Goal: Check status: Check status

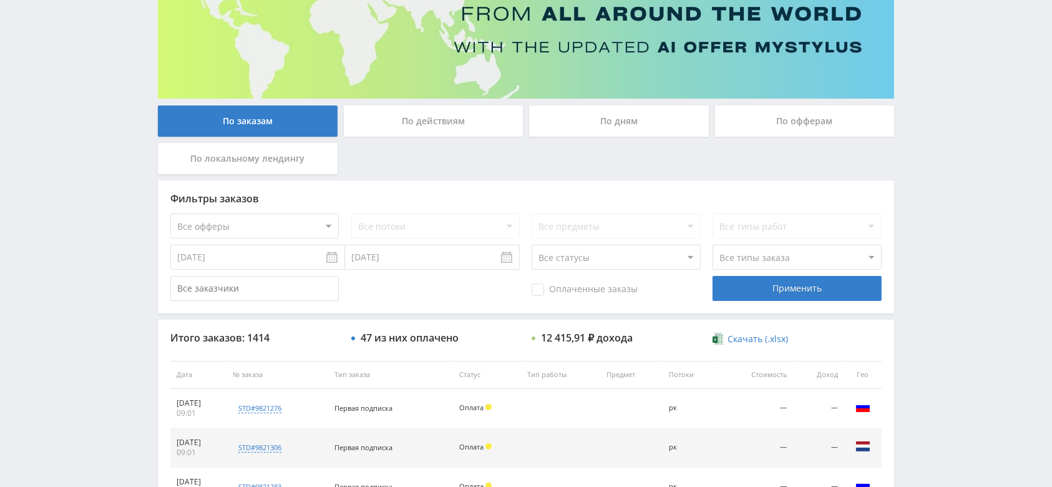
scroll to position [166, 0]
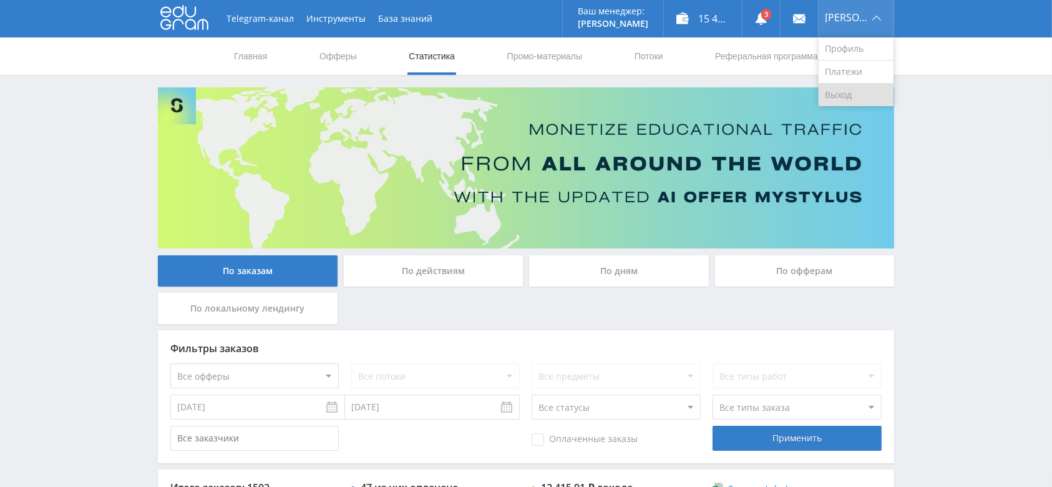
click at [851, 100] on link "Выход" at bounding box center [856, 95] width 75 height 22
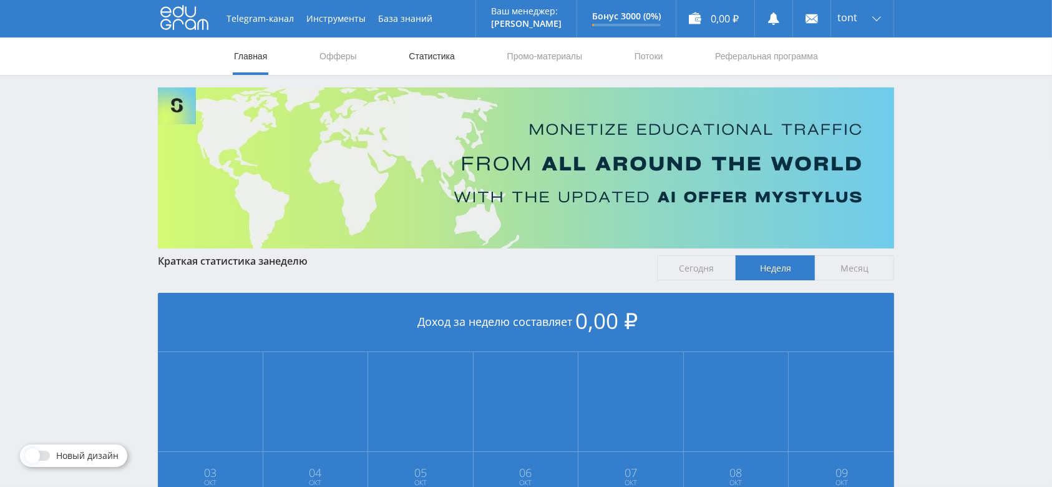
click at [424, 57] on link "Статистика" at bounding box center [432, 55] width 49 height 37
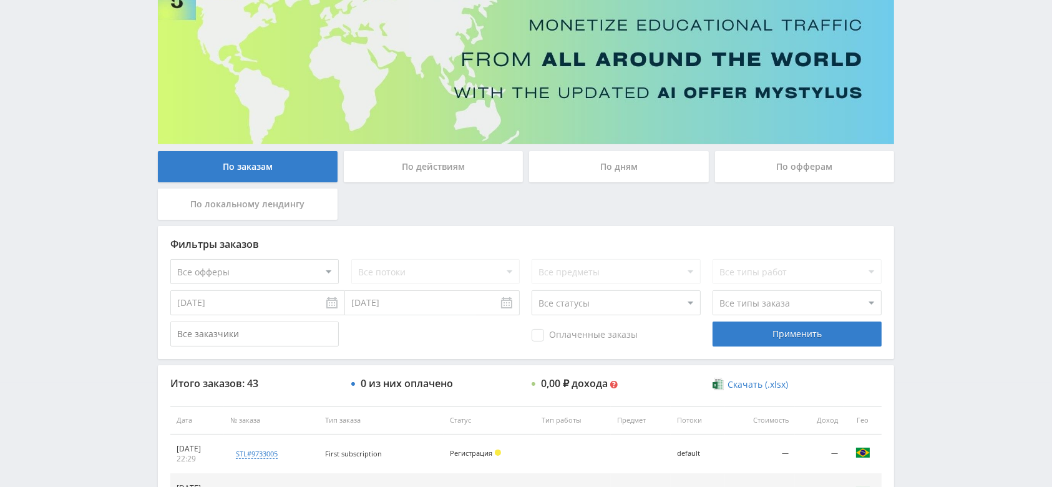
scroll to position [88, 0]
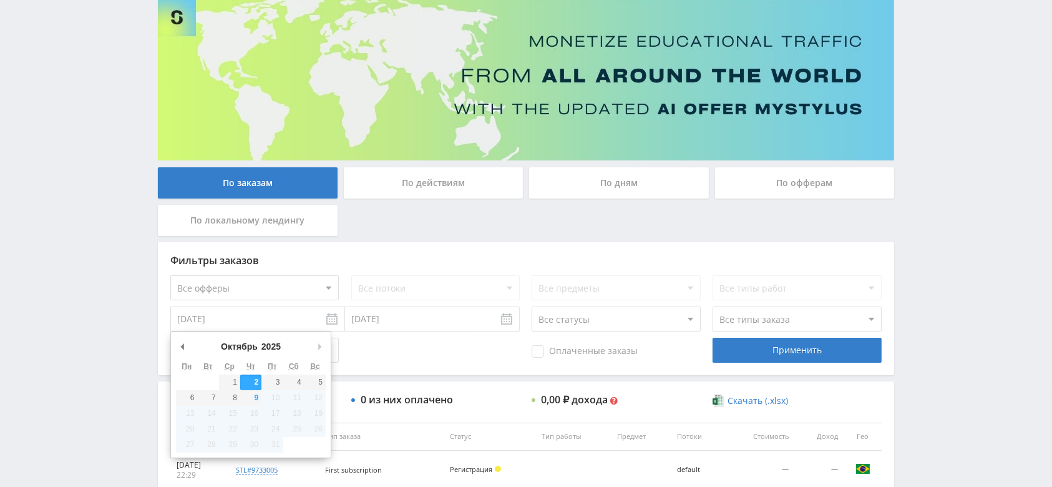
click at [245, 325] on input "[DATE]" at bounding box center [257, 318] width 175 height 25
click at [180, 344] on button "Предыдущий месяц" at bounding box center [182, 346] width 12 height 19
click at [185, 346] on button "Предыдущий месяц" at bounding box center [182, 346] width 12 height 19
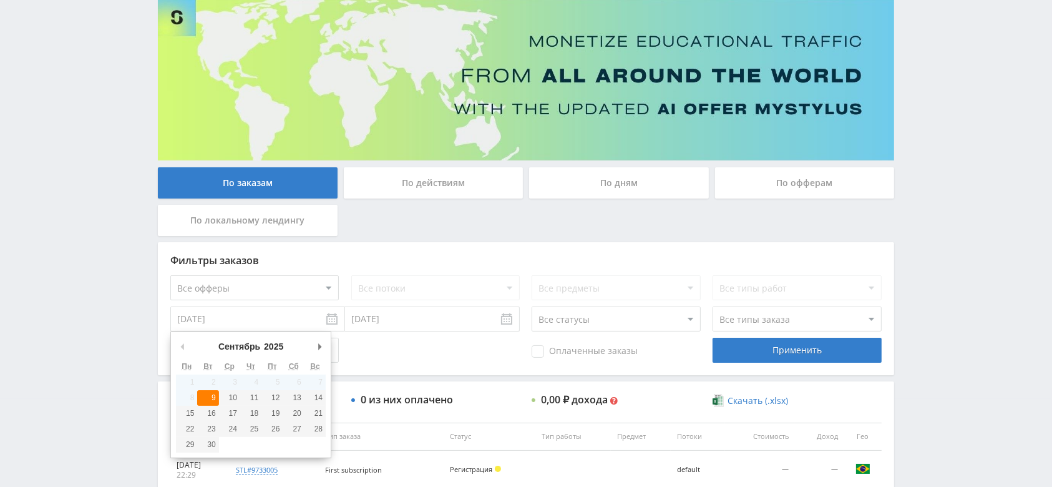
type input "09.09.2025"
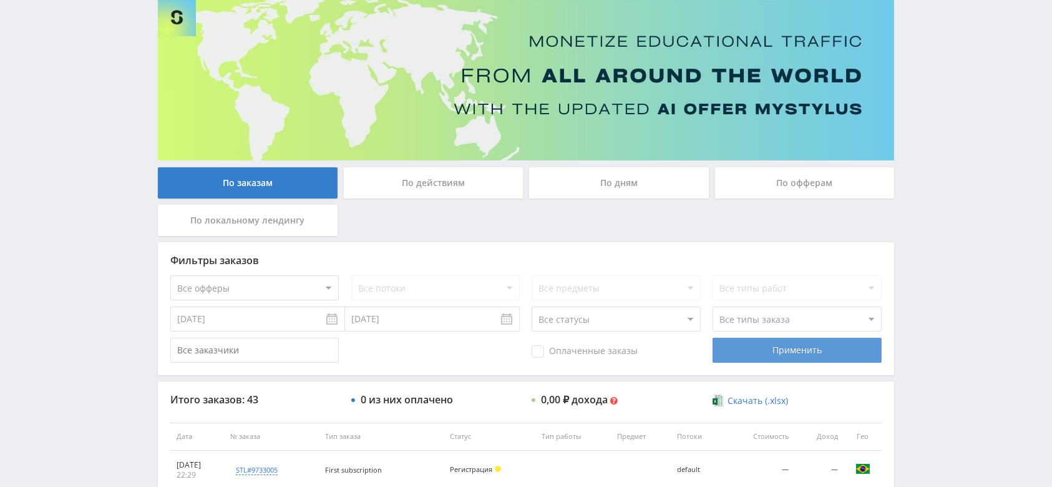
click at [742, 344] on div "Применить" at bounding box center [797, 350] width 169 height 25
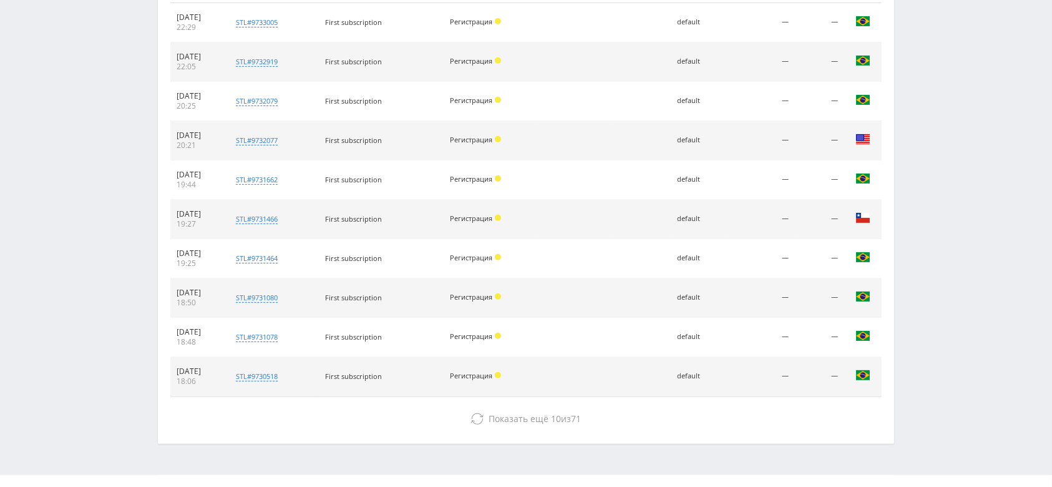
scroll to position [559, 0]
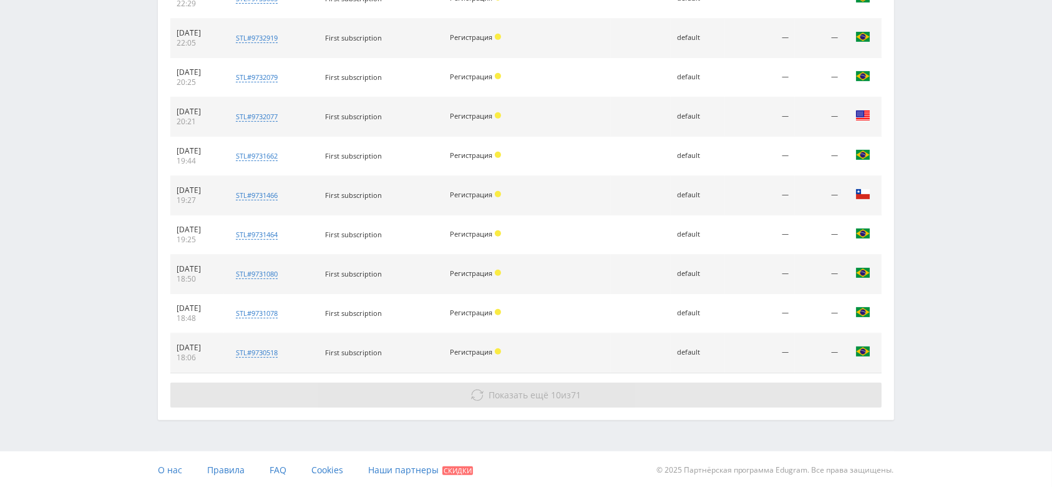
click at [472, 398] on icon at bounding box center [477, 395] width 12 height 12
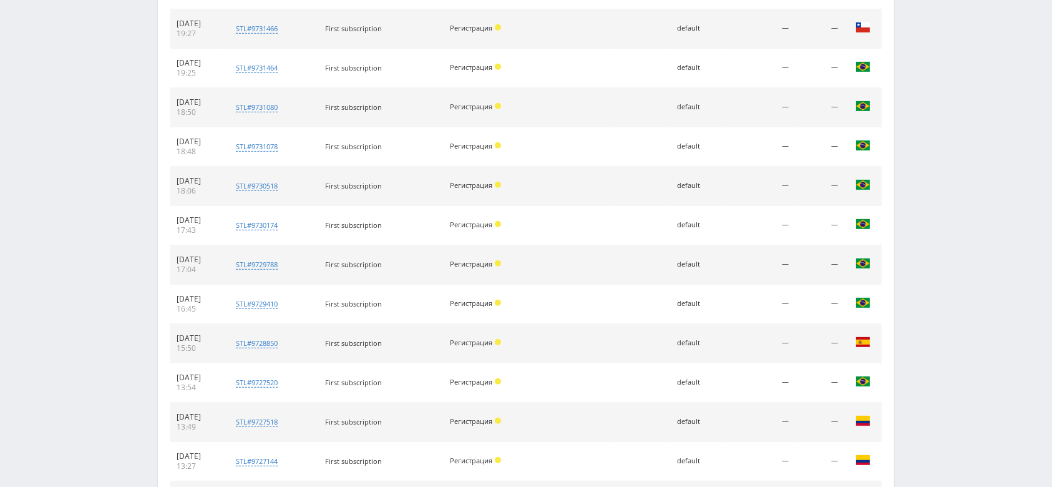
scroll to position [952, 0]
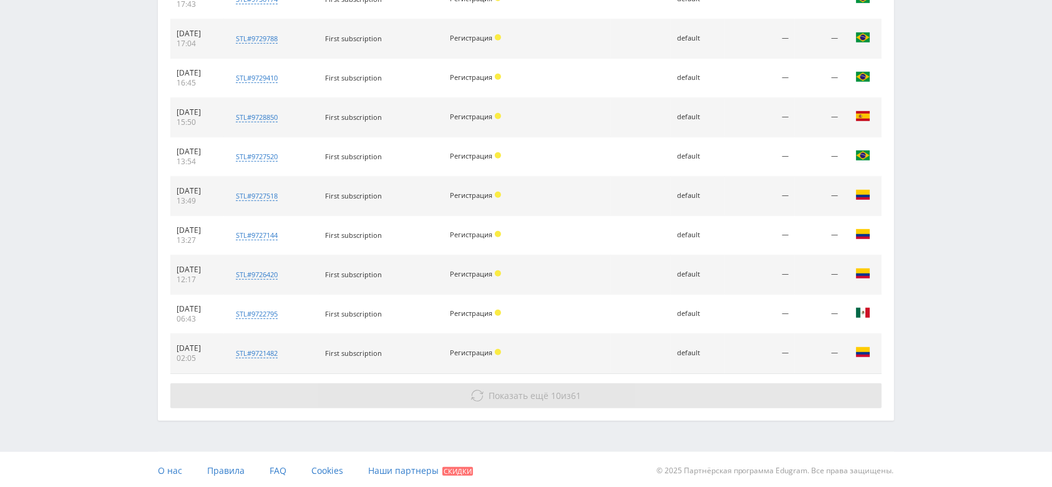
click at [501, 392] on span "Показать ещё" at bounding box center [519, 396] width 60 height 12
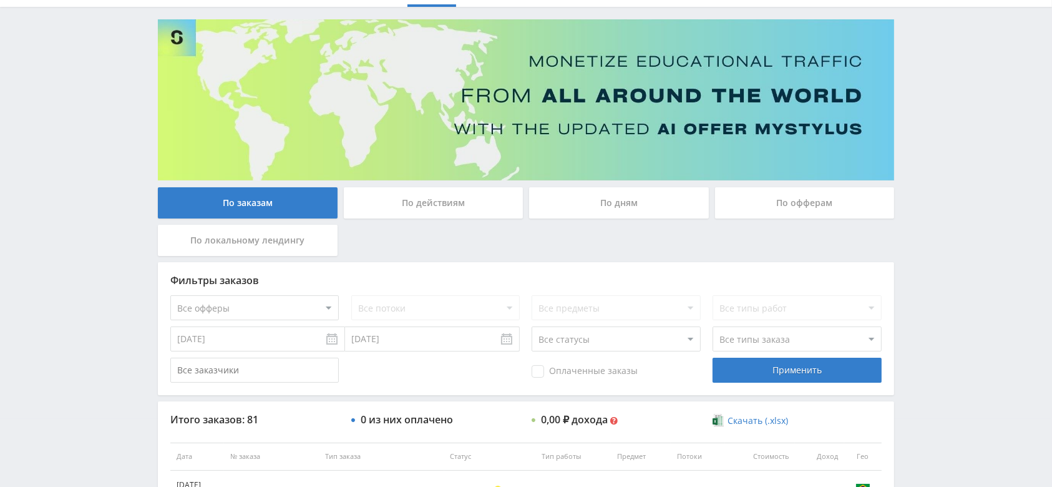
scroll to position [166, 0]
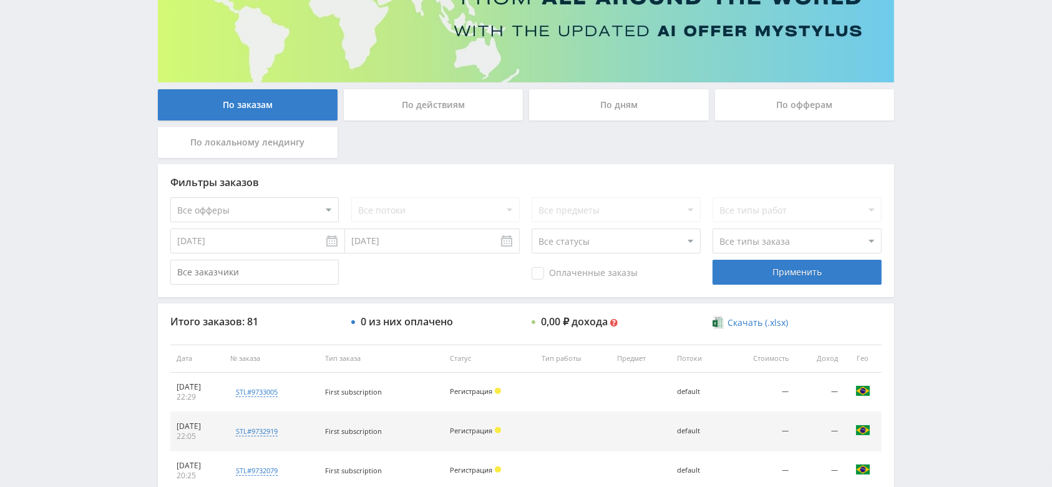
click at [613, 247] on select "Все статусы В аукционе В работе На гарантии Завершен Возврат Черновик" at bounding box center [616, 240] width 169 height 25
click at [740, 242] on select "Все типы заказа Ребилл Новый заказ" at bounding box center [797, 240] width 169 height 25
select select "2"
click at [713, 228] on select "Все типы заказа Ребилл Новый заказ" at bounding box center [797, 240] width 169 height 25
click at [763, 273] on div "Применить" at bounding box center [797, 272] width 169 height 25
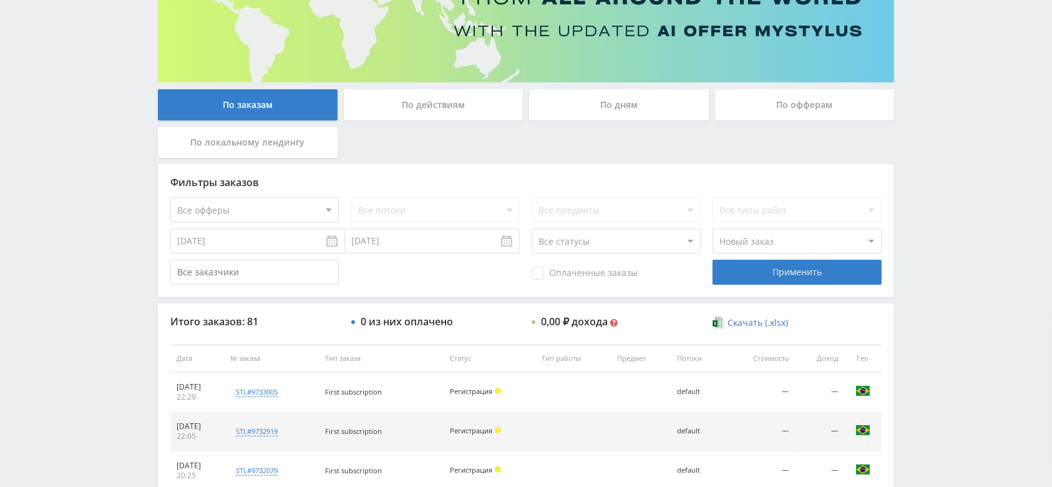
click at [253, 210] on select "Все офферы MyStylus MyStylus - Revshare Кэмп Studybay Автор24 Studybay Brazil S…" at bounding box center [254, 209] width 169 height 25
select select "339"
click at [760, 232] on select "Все типы заказа Ребилл Новый заказ" at bounding box center [797, 240] width 169 height 25
click at [592, 251] on select "Все статусы В аукционе В работе На гарантии Завершен Возврат Черновик" at bounding box center [616, 240] width 169 height 25
click at [532, 228] on select "Все статусы В аукционе В работе На гарантии Завершен Возврат Черновик" at bounding box center [616, 240] width 169 height 25
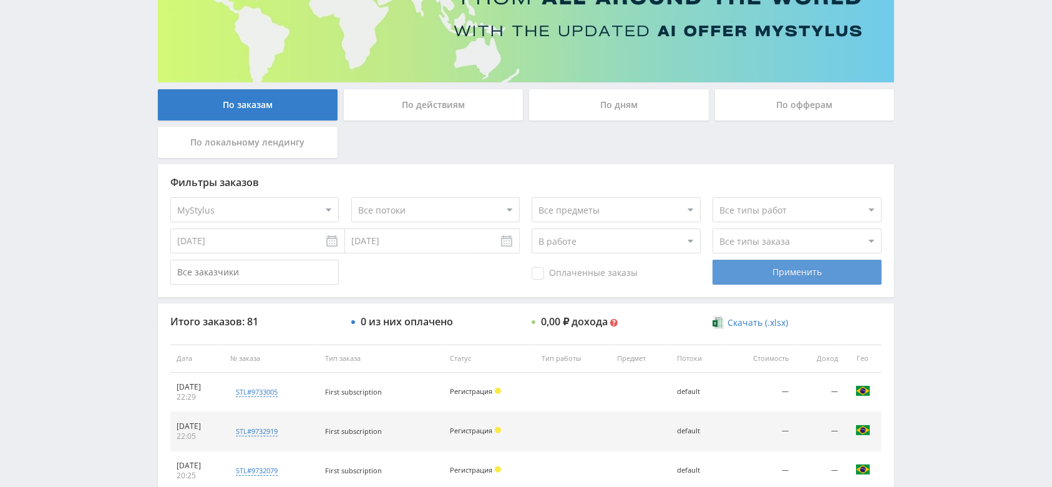
click at [746, 278] on div "Применить" at bounding box center [797, 272] width 169 height 25
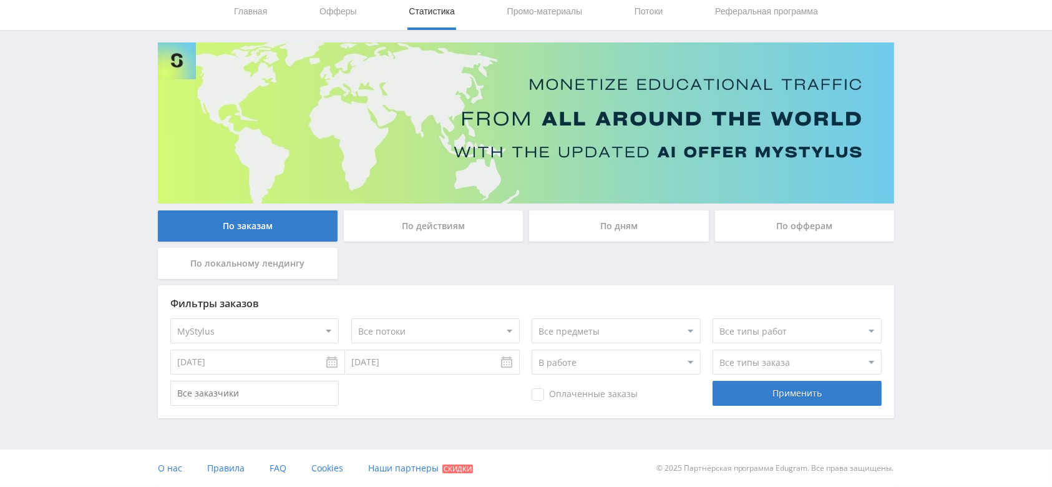
scroll to position [45, 0]
click at [624, 360] on select "Все статусы В аукционе В работе На гарантии Завершен Возврат Черновик" at bounding box center [616, 362] width 169 height 25
select select "-1"
click at [532, 350] on select "Все статусы В аукционе В работе На гарантии Завершен Возврат Черновик" at bounding box center [616, 362] width 169 height 25
click at [743, 383] on div "Применить" at bounding box center [797, 393] width 169 height 25
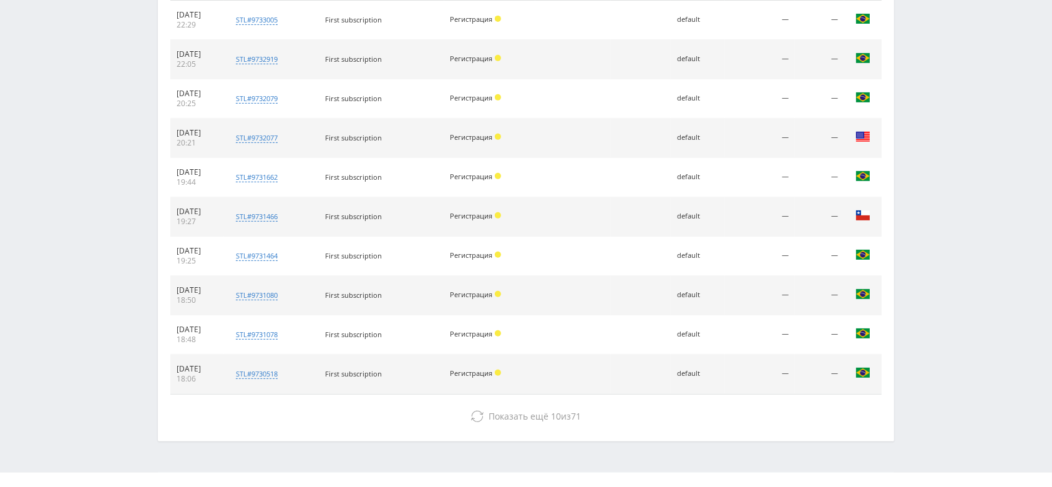
scroll to position [559, 0]
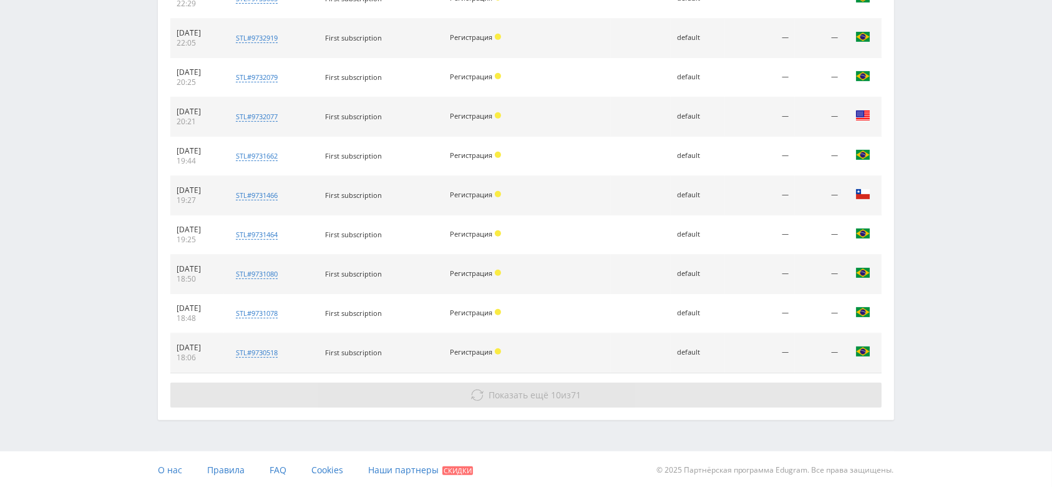
click at [436, 398] on button "Показать ещё 10 из 71" at bounding box center [526, 395] width 712 height 25
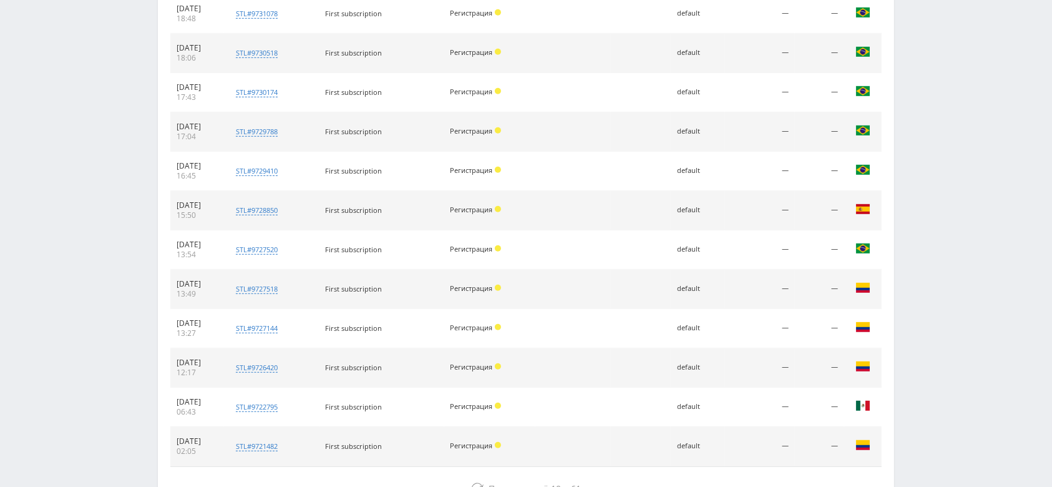
scroll to position [952, 0]
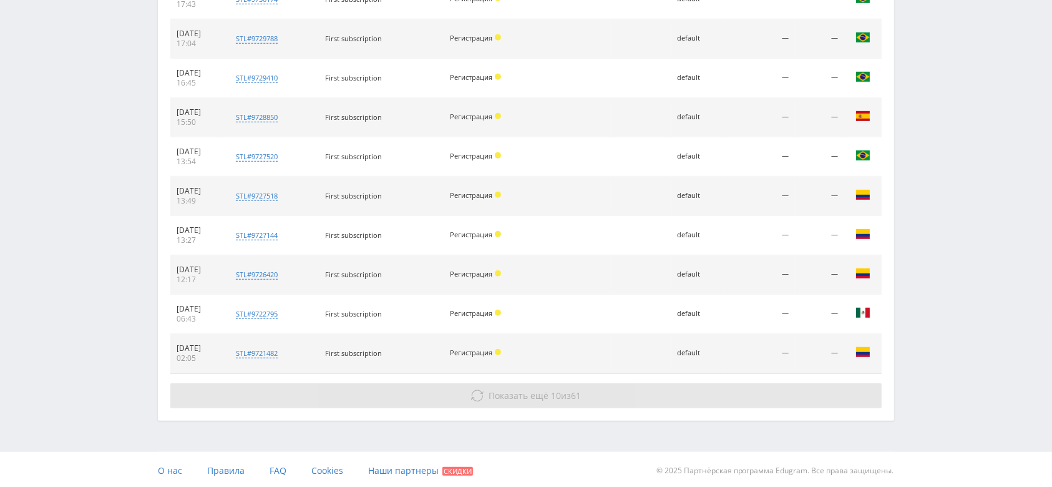
click at [463, 383] on button "Показать ещё 10 из 61" at bounding box center [526, 395] width 712 height 25
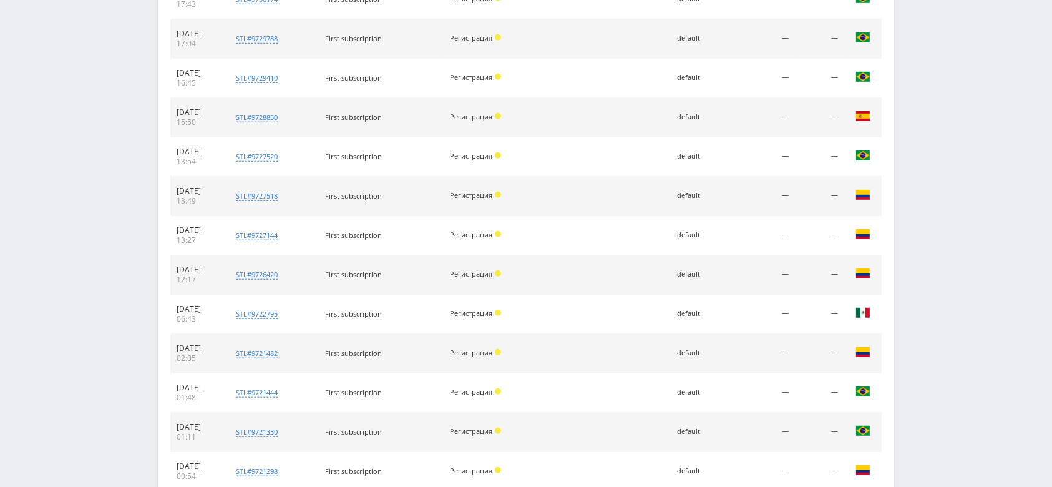
scroll to position [1345, 0]
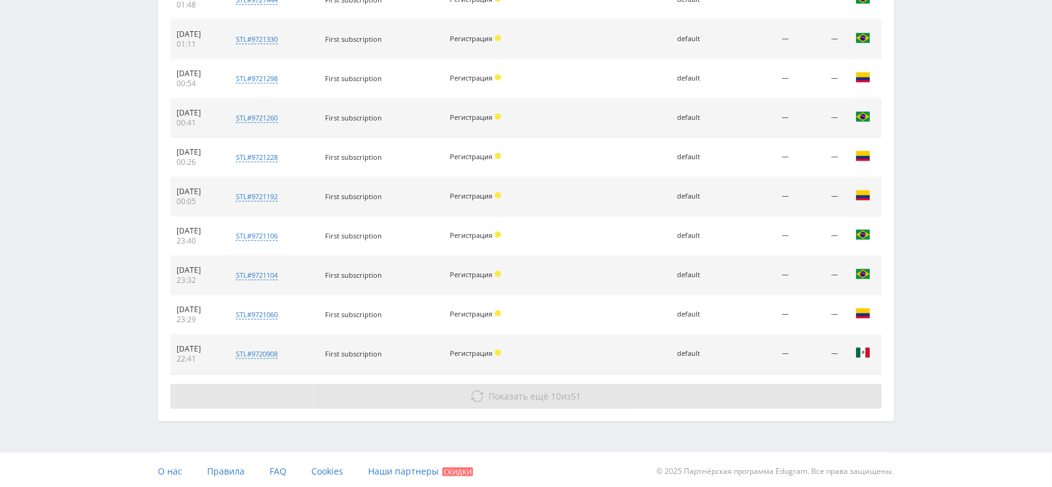
click at [469, 402] on button "Показать ещё 10 из 51" at bounding box center [526, 396] width 712 height 25
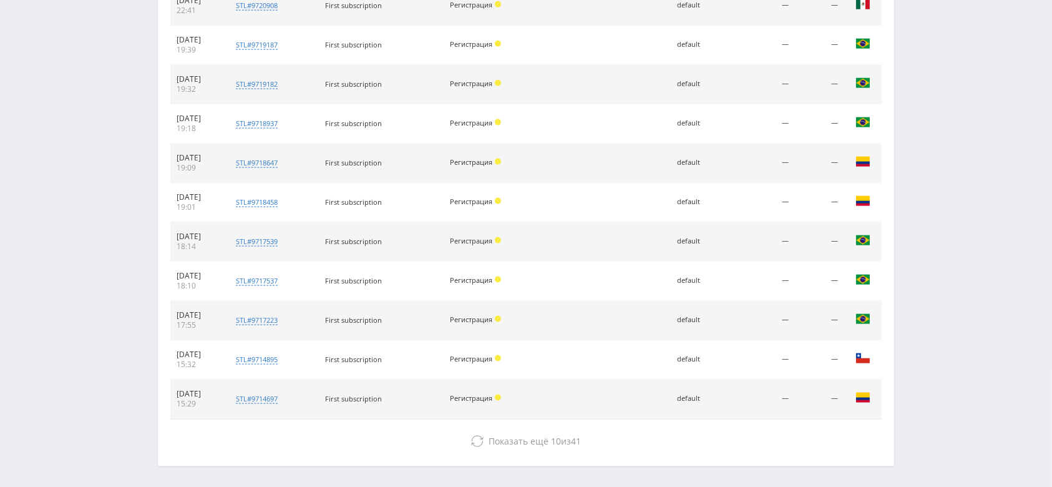
scroll to position [1737, 0]
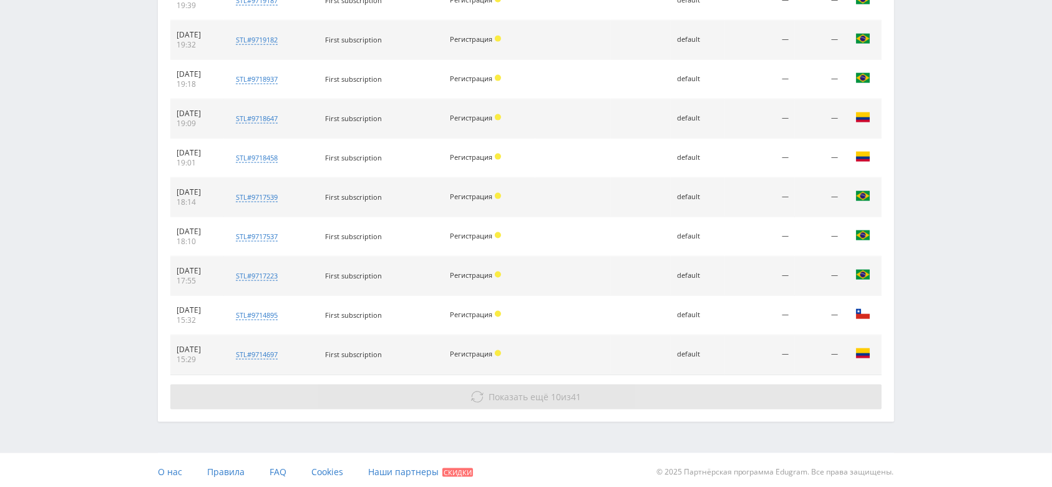
click at [458, 388] on button "Показать ещё 10 из 41" at bounding box center [526, 397] width 712 height 25
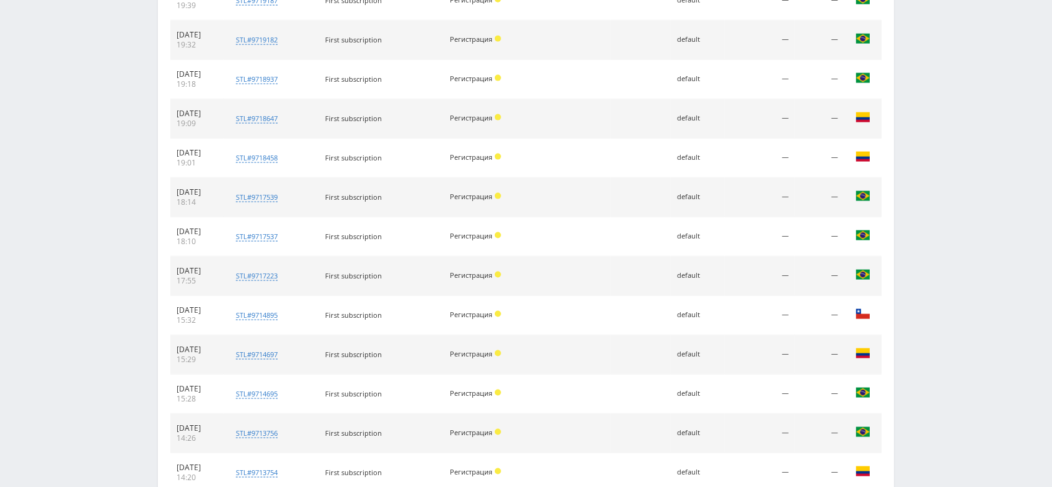
scroll to position [2130, 0]
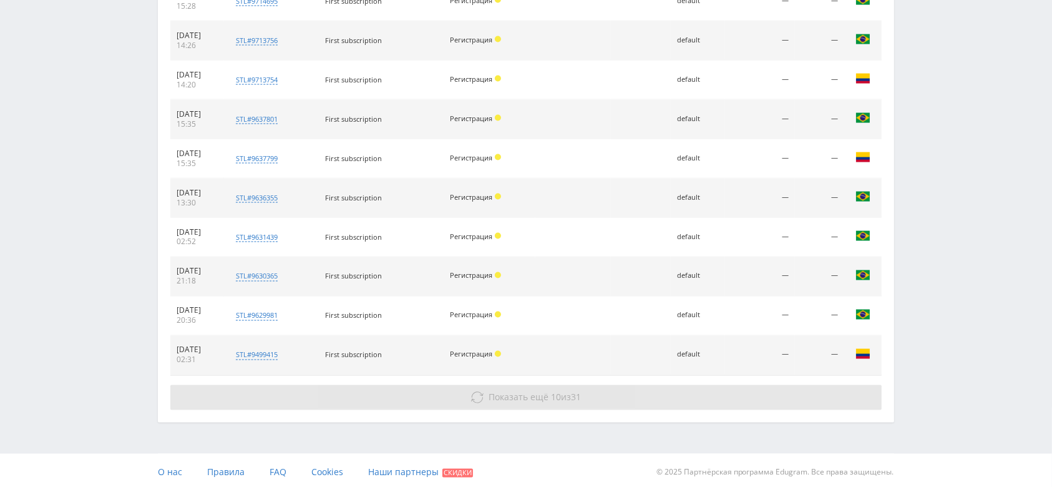
click at [486, 390] on button "Показать ещё 10 из 31" at bounding box center [526, 397] width 712 height 25
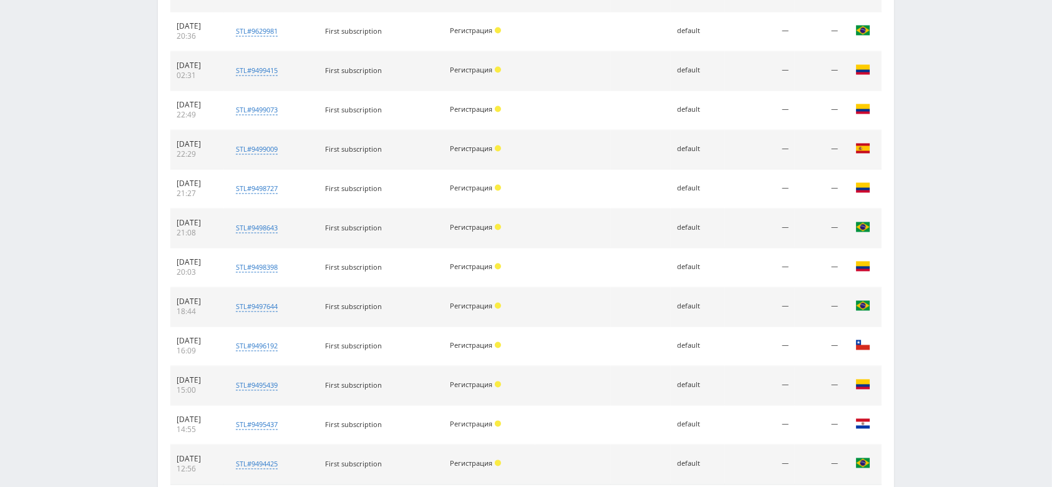
scroll to position [2522, 0]
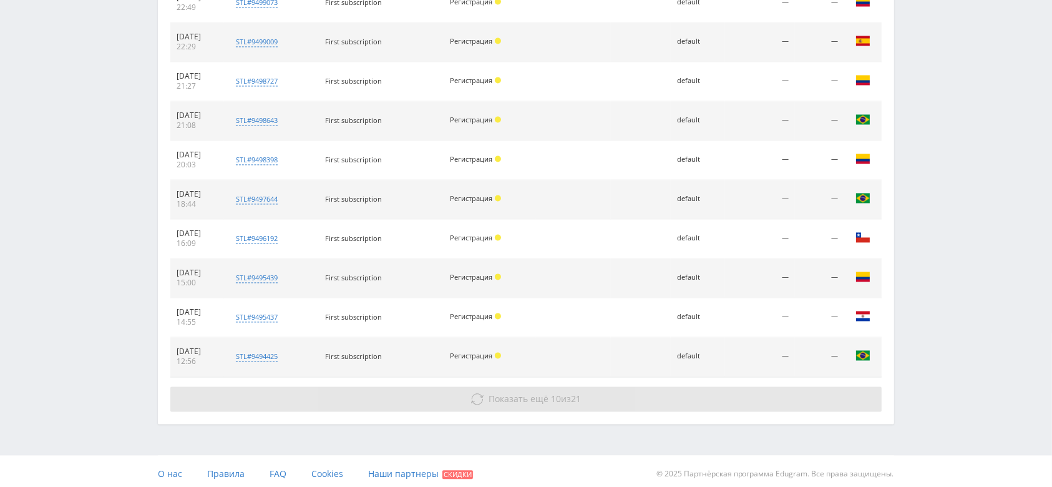
click at [490, 406] on button "Показать ещё 10 из 21" at bounding box center [526, 398] width 712 height 25
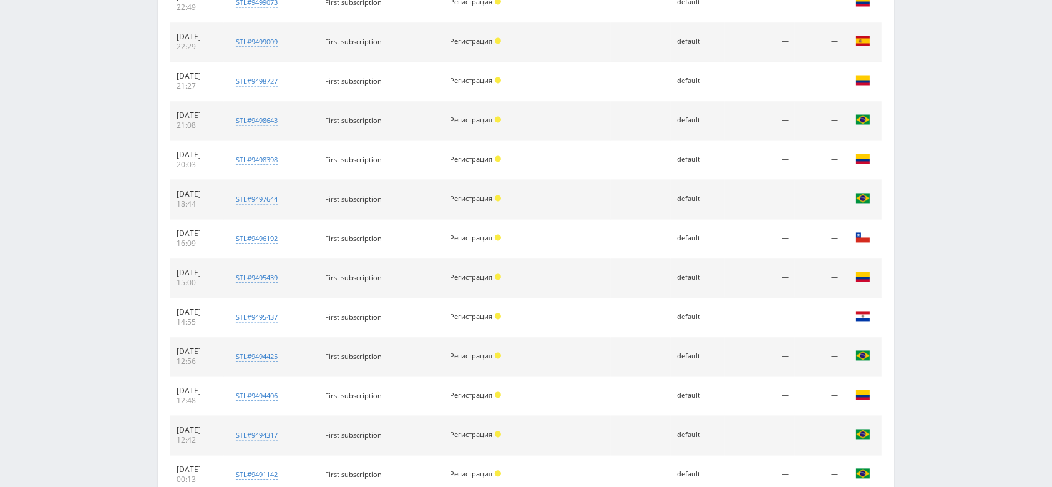
scroll to position [2915, 0]
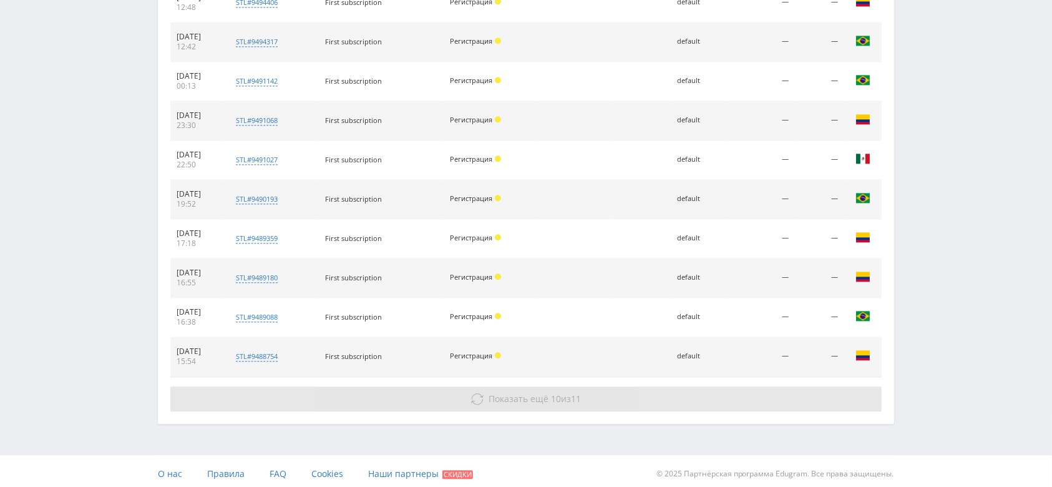
click at [509, 393] on span "Показать ещё" at bounding box center [519, 399] width 60 height 12
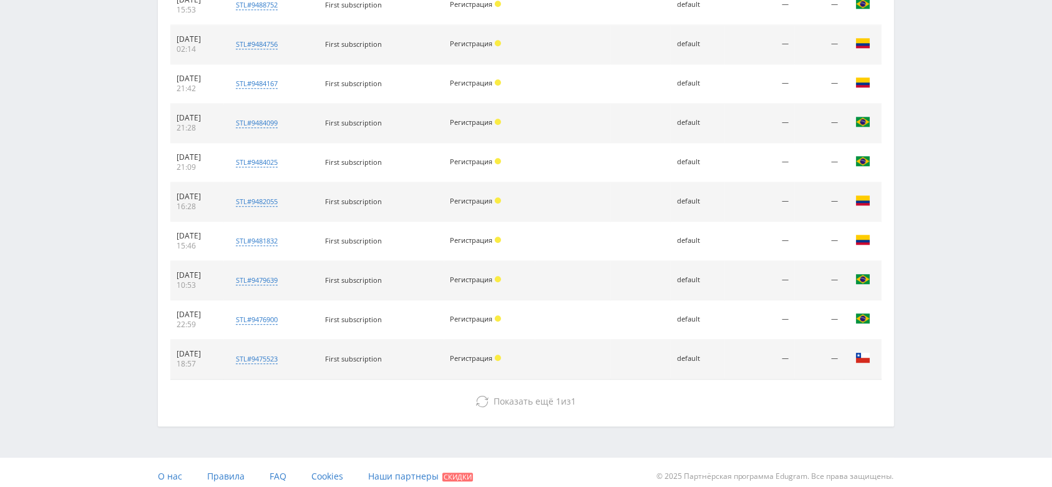
scroll to position [3307, 0]
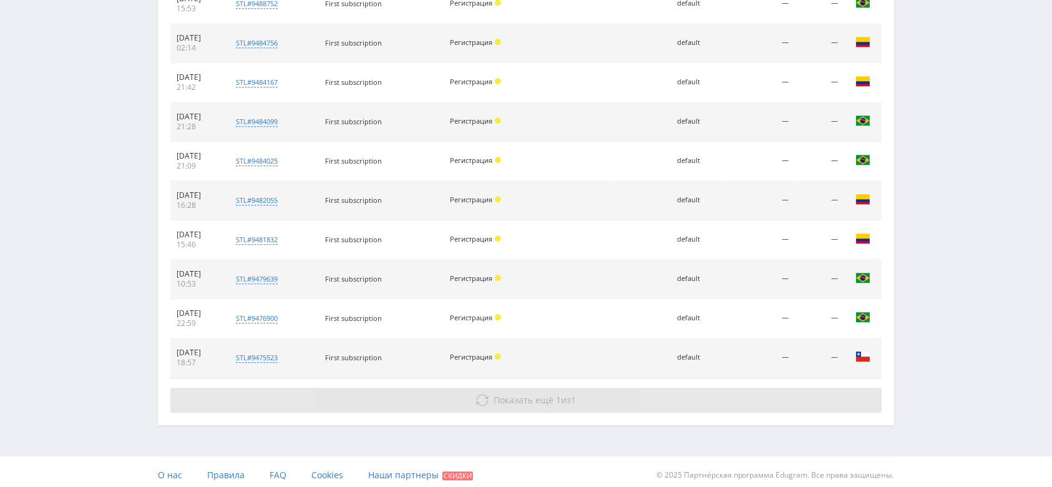
click at [484, 388] on button "Показать ещё 1 из 1" at bounding box center [526, 400] width 712 height 25
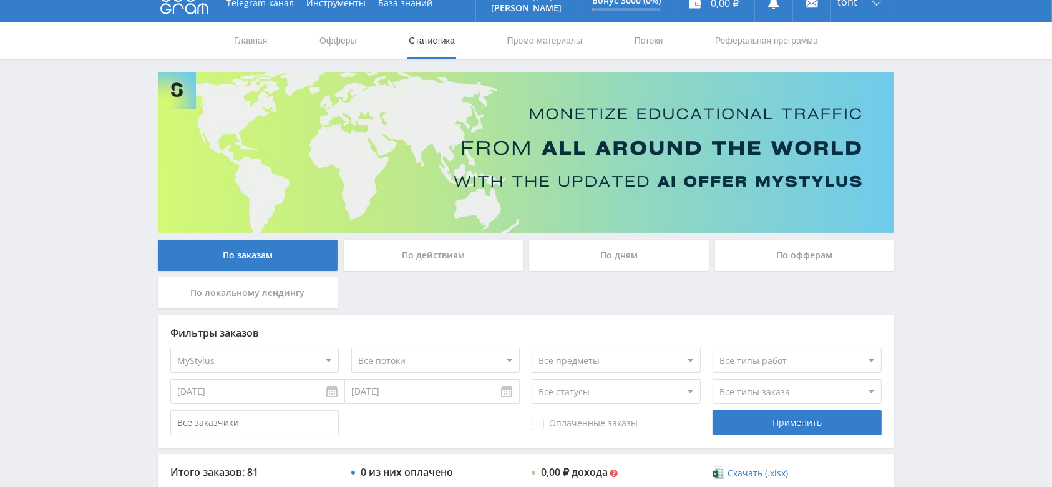
scroll to position [0, 0]
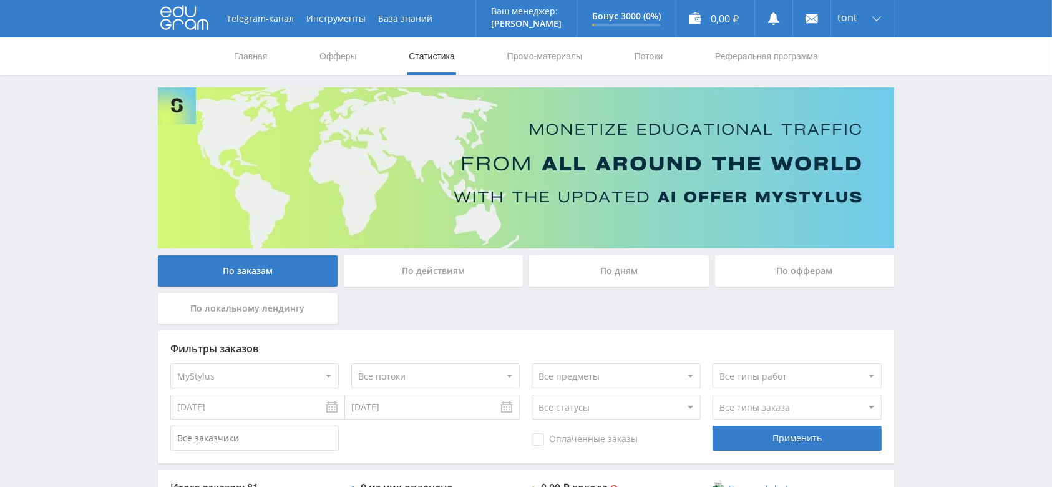
click at [713, 328] on div "По заказам По действиям По дням По офферам По локальному лендингу" at bounding box center [526, 292] width 743 height 75
